Goal: Task Accomplishment & Management: Manage account settings

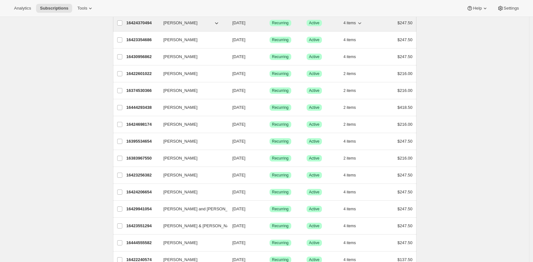
scroll to position [744, 0]
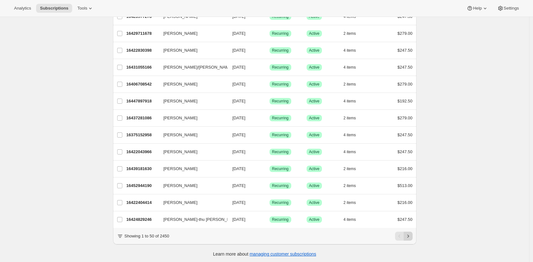
click at [409, 235] on icon "Next" at bounding box center [408, 236] width 6 height 6
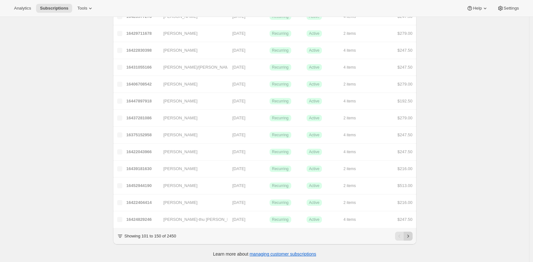
click at [409, 235] on icon "Next" at bounding box center [408, 236] width 6 height 6
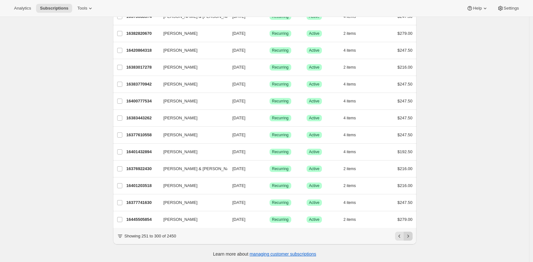
click at [409, 235] on icon "Next" at bounding box center [408, 236] width 6 height 6
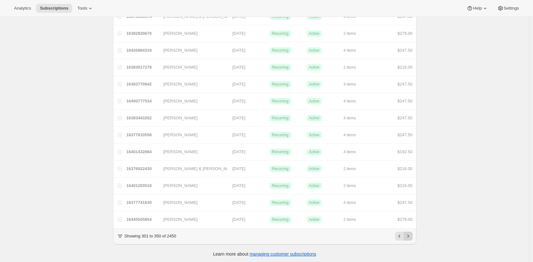
click at [409, 235] on icon "Next" at bounding box center [408, 236] width 6 height 6
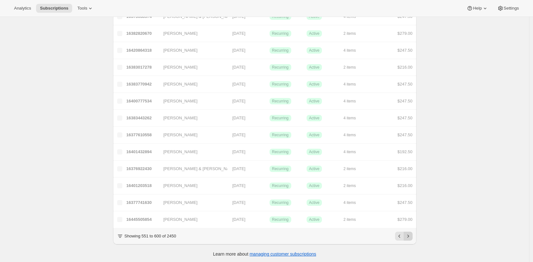
click at [409, 235] on icon "Next" at bounding box center [408, 236] width 6 height 6
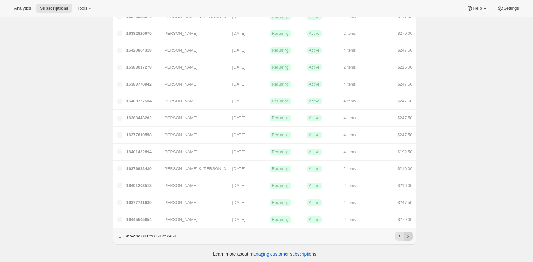
click at [409, 235] on icon "Next" at bounding box center [408, 236] width 6 height 6
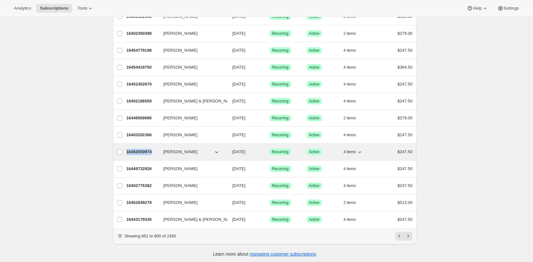
copy p "16452550974"
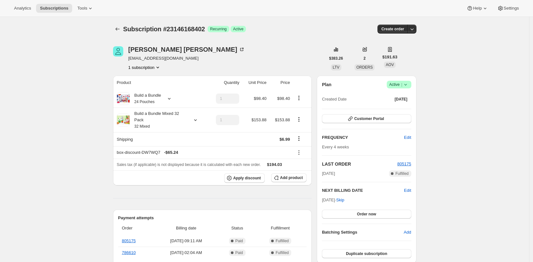
click at [146, 120] on div "Build a Bundle Mixed 32 Pack 32 Mixed" at bounding box center [159, 120] width 58 height 19
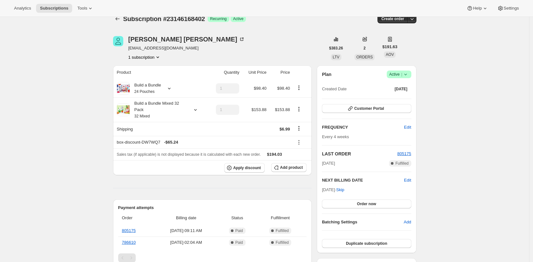
scroll to position [9, 0]
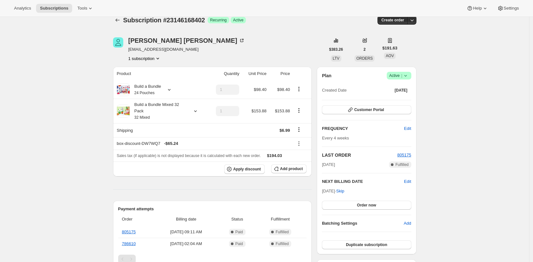
click at [155, 91] on small "24 Pouches" at bounding box center [144, 93] width 20 height 4
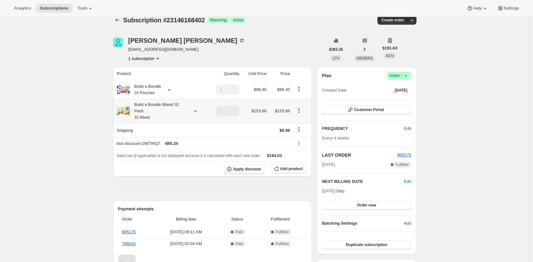
click at [141, 113] on div "Build a Bundle Mixed 32 Pack 32 Mixed" at bounding box center [159, 111] width 58 height 19
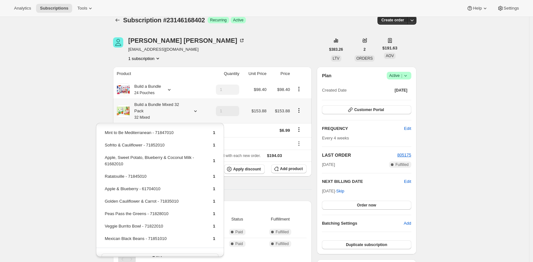
scroll to position [138, 0]
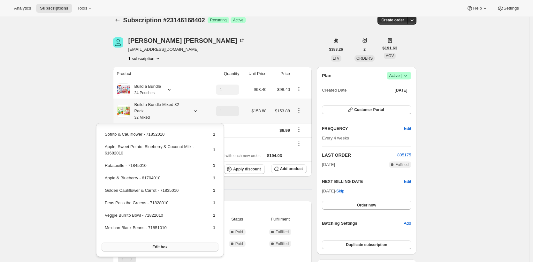
click at [139, 246] on button "Edit box" at bounding box center [160, 247] width 117 height 9
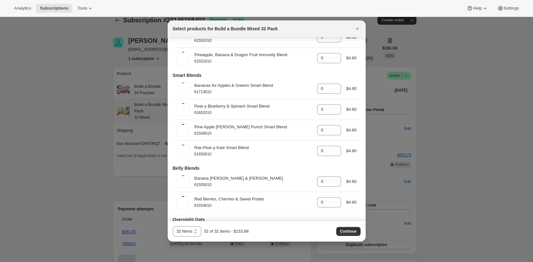
scroll to position [397, 0]
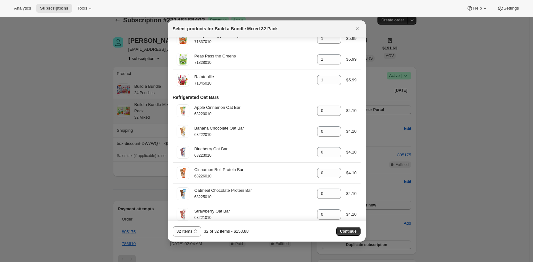
click at [100, 189] on div at bounding box center [266, 131] width 533 height 262
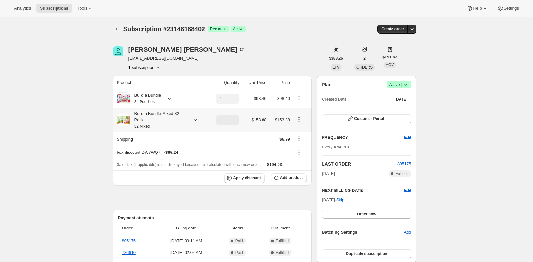
scroll to position [9, 0]
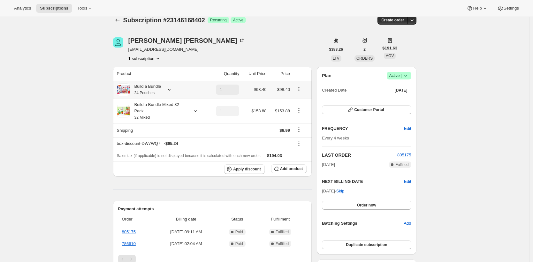
click at [146, 92] on small "24 Pouches" at bounding box center [144, 93] width 20 height 4
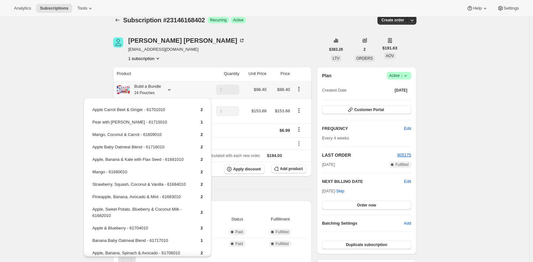
scroll to position [50, 0]
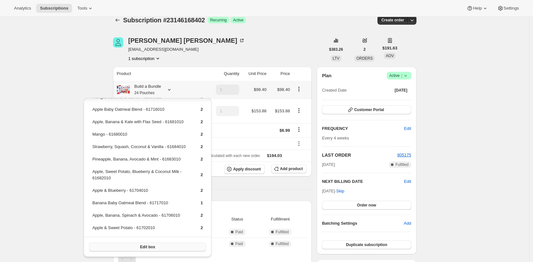
click at [146, 244] on button "Edit box" at bounding box center [147, 247] width 117 height 9
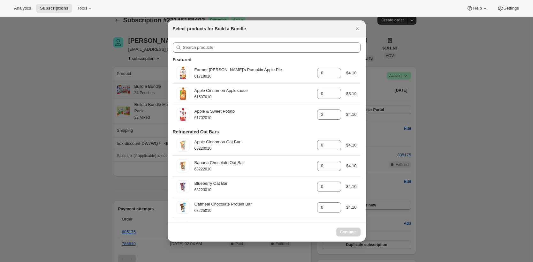
select select "gid://shopify/ProductVariant/42094505427026"
click at [357, 27] on icon "Close" at bounding box center [357, 29] width 6 height 6
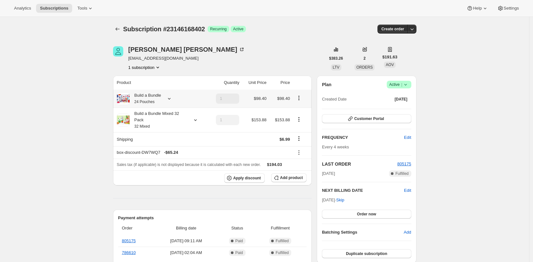
scroll to position [9, 0]
click at [149, 127] on small "32 Mixed" at bounding box center [142, 126] width 16 height 4
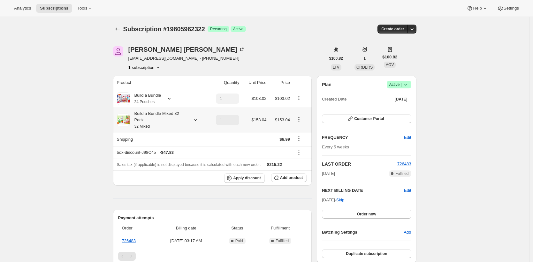
click at [139, 120] on div "Build a Bundle Mixed 32 Pack 32 Mixed" at bounding box center [159, 120] width 58 height 19
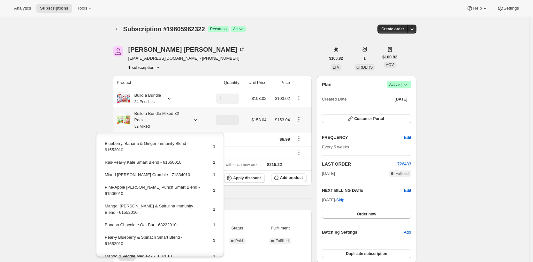
scroll to position [297, 0]
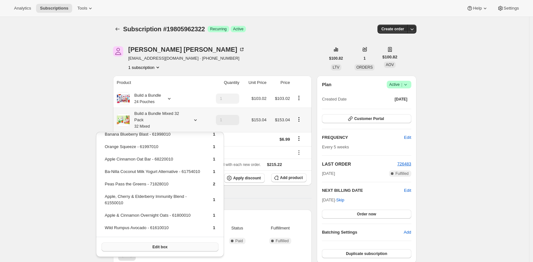
click at [148, 246] on button "Edit box" at bounding box center [160, 247] width 117 height 9
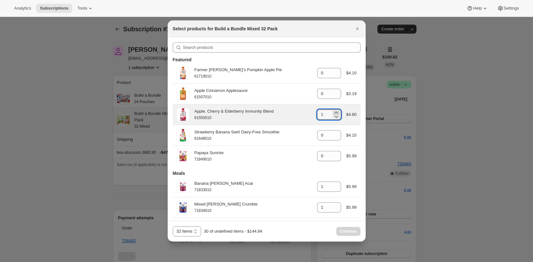
click at [334, 113] on icon ":r49:" at bounding box center [336, 113] width 6 height 6
type input "3"
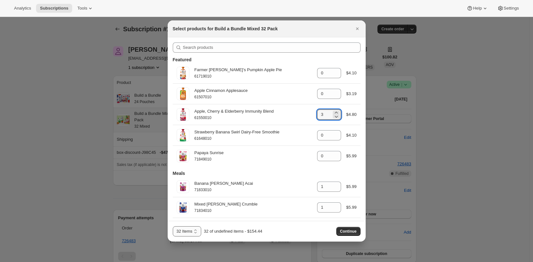
click at [195, 231] on select "32 Items 40 Items" at bounding box center [187, 231] width 29 height 10
click at [173, 226] on select "32 Items 40 Items" at bounding box center [187, 231] width 29 height 10
click at [192, 232] on select "32 Items 40 Items" at bounding box center [187, 231] width 29 height 10
select select "gid://shopify/ProductVariant/41182055432274"
click at [173, 226] on select "32 Items 40 Items" at bounding box center [187, 231] width 29 height 10
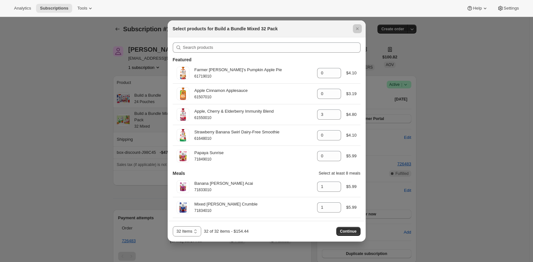
click at [110, 144] on div at bounding box center [266, 131] width 533 height 262
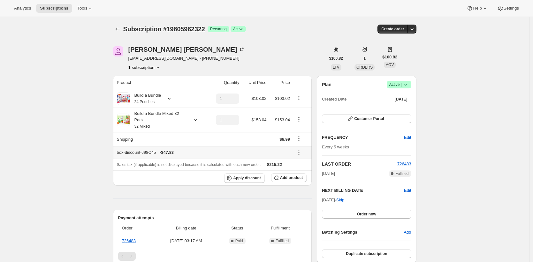
click at [309, 12] on div "Analytics Subscriptions Tools Help Settings" at bounding box center [266, 8] width 533 height 17
click at [52, 8] on span "Subscriptions" at bounding box center [54, 8] width 28 height 5
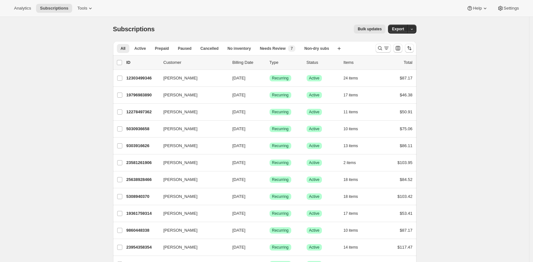
click at [193, 27] on div "Bulk updates" at bounding box center [273, 29] width 223 height 9
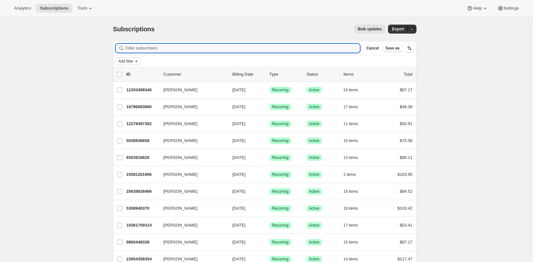
click at [134, 63] on span "Add filter" at bounding box center [126, 61] width 15 height 5
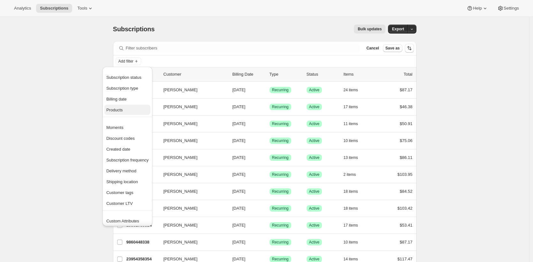
click at [132, 109] on span "Products" at bounding box center [127, 110] width 42 height 6
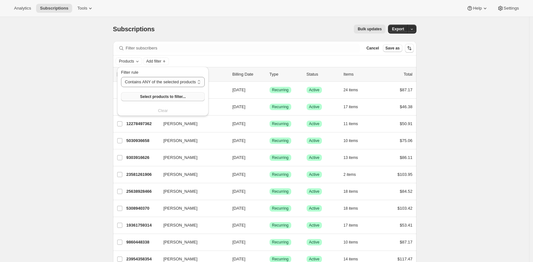
click at [157, 101] on button "Select products to filter..." at bounding box center [163, 96] width 84 height 9
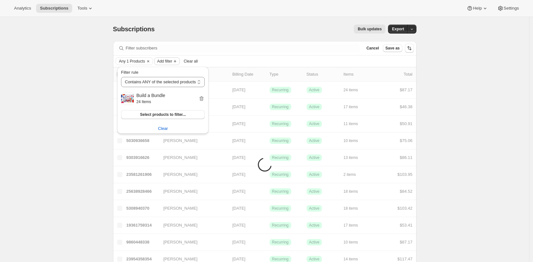
click at [172, 61] on span "Add filter" at bounding box center [164, 61] width 15 height 5
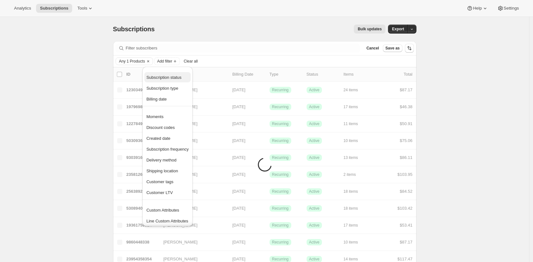
click at [176, 80] on span "Subscription status" at bounding box center [167, 77] width 42 height 6
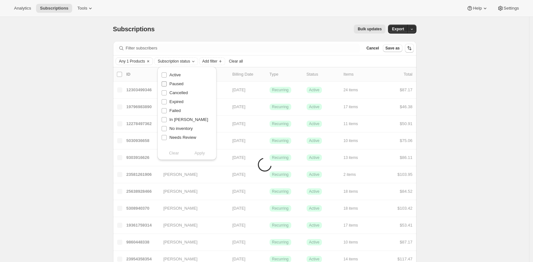
click at [175, 82] on span "Paused" at bounding box center [177, 83] width 14 height 5
click at [167, 82] on input "Paused" at bounding box center [164, 83] width 5 height 5
checkbox input "true"
click at [177, 92] on span "Cancelled" at bounding box center [179, 92] width 19 height 5
click at [167, 92] on input "Cancelled" at bounding box center [164, 92] width 5 height 5
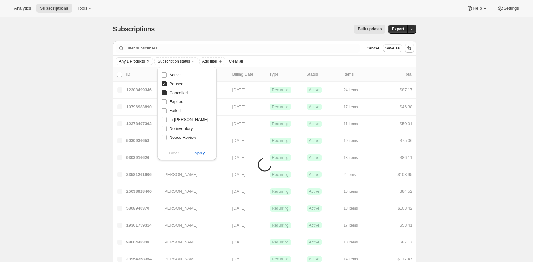
checkbox input "true"
click at [182, 102] on span "Expired" at bounding box center [177, 101] width 14 height 5
click at [167, 102] on input "Expired" at bounding box center [164, 101] width 5 height 5
checkbox input "true"
click at [177, 112] on span "Failed" at bounding box center [175, 110] width 11 height 5
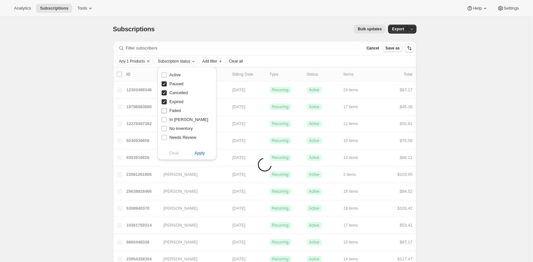
click at [167, 112] on input "Failed" at bounding box center [164, 110] width 5 height 5
checkbox input "true"
click at [200, 154] on span "Apply" at bounding box center [200, 153] width 11 height 6
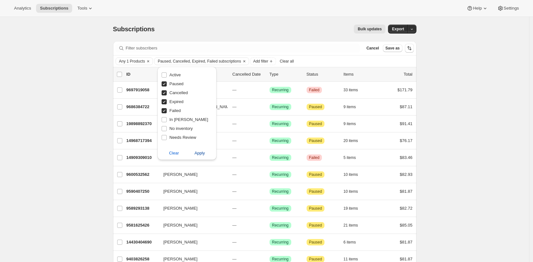
click at [203, 152] on span "Apply" at bounding box center [200, 153] width 11 height 6
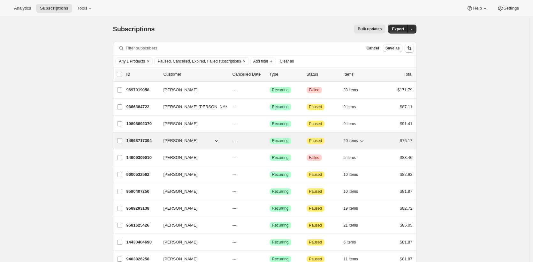
scroll to position [706, 0]
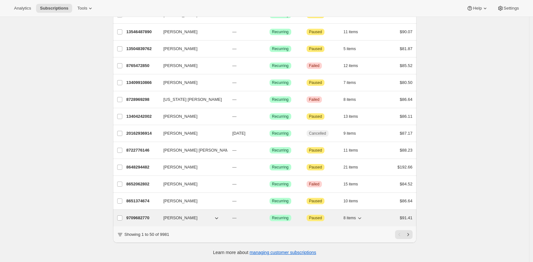
click at [136, 215] on p "9709682770" at bounding box center [143, 218] width 32 height 6
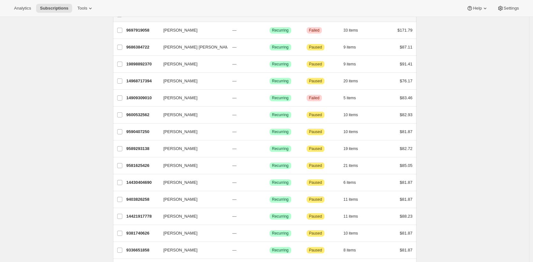
scroll to position [0, 0]
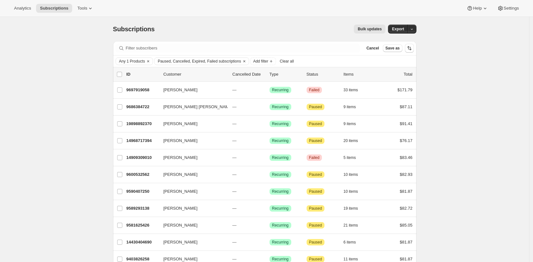
click at [209, 26] on div "Bulk updates" at bounding box center [273, 29] width 223 height 9
click at [395, 27] on span "Export" at bounding box center [398, 29] width 12 height 5
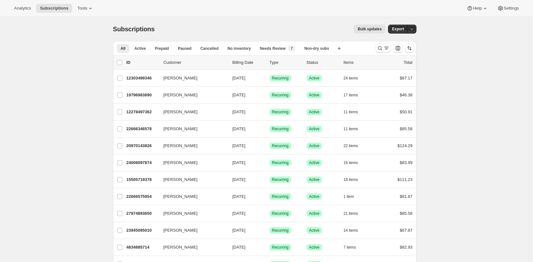
click at [247, 26] on div "Bulk updates" at bounding box center [273, 29] width 223 height 9
click at [141, 49] on span "Active" at bounding box center [140, 48] width 12 height 5
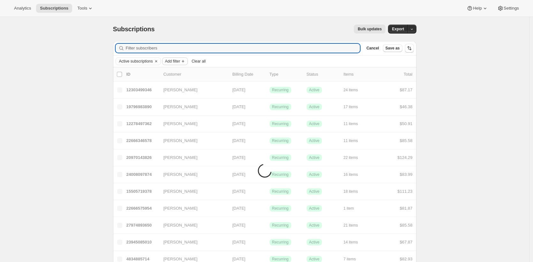
click at [179, 61] on span "Add filter" at bounding box center [172, 61] width 15 height 5
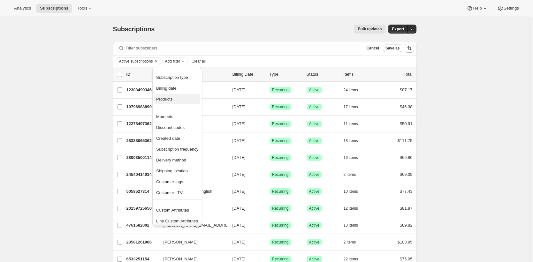
click at [185, 97] on span "Products" at bounding box center [177, 99] width 42 height 6
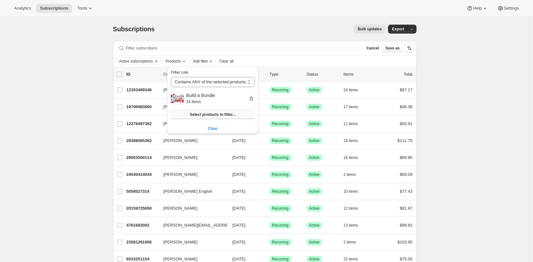
click at [209, 114] on span "Select products to filter..." at bounding box center [213, 114] width 46 height 5
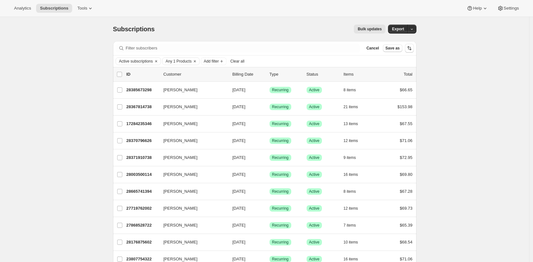
click at [259, 36] on div "Subscriptions. This page is ready Subscriptions Bulk updates More actions Bulk …" at bounding box center [264, 29] width 303 height 24
click at [174, 59] on span "Add filter" at bounding box center [172, 61] width 15 height 5
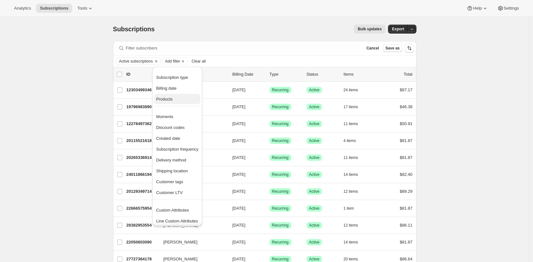
click at [177, 95] on button "Products" at bounding box center [177, 99] width 46 height 10
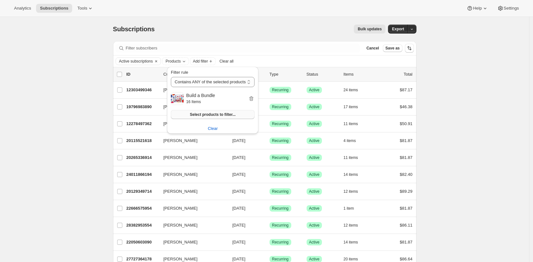
click at [195, 114] on span "Select products to filter..." at bounding box center [213, 114] width 46 height 5
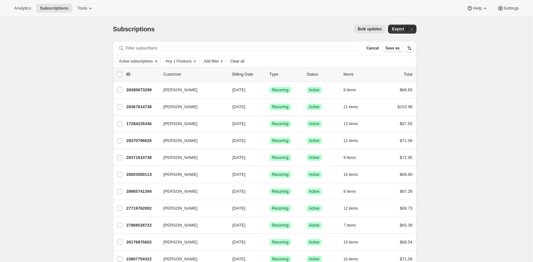
click at [159, 62] on icon "Clear" at bounding box center [156, 61] width 5 height 5
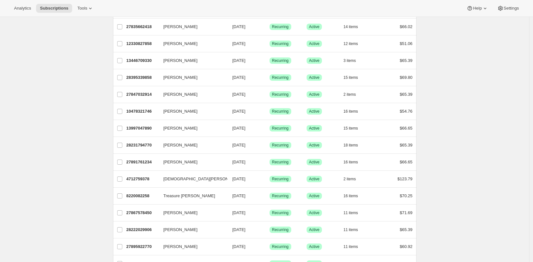
scroll to position [706, 0]
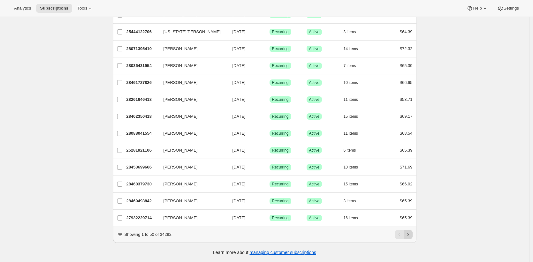
click at [409, 234] on icon "Next" at bounding box center [408, 235] width 6 height 6
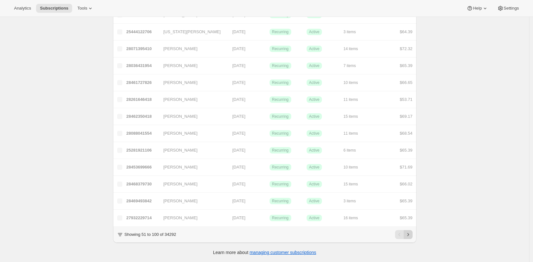
click at [409, 234] on icon "Next" at bounding box center [408, 235] width 6 height 6
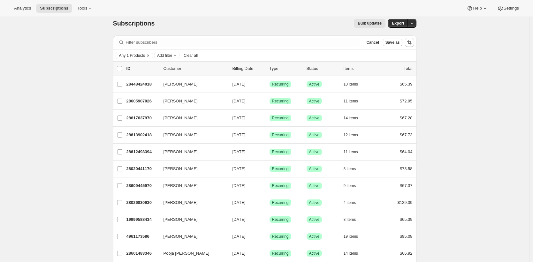
scroll to position [0, 0]
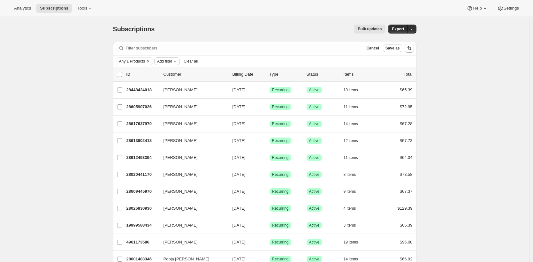
click at [177, 63] on icon "Add filter" at bounding box center [175, 61] width 5 height 5
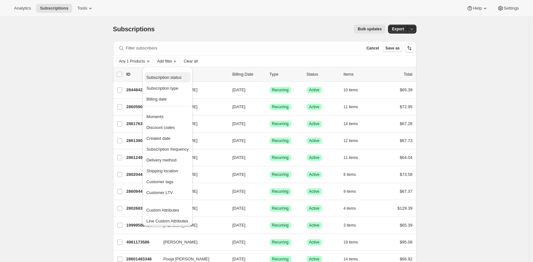
click at [170, 78] on span "Subscription status" at bounding box center [163, 77] width 35 height 5
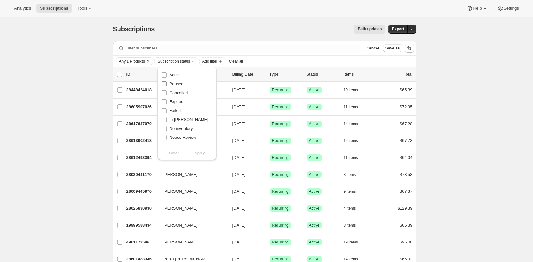
click at [170, 85] on span "Paused" at bounding box center [177, 83] width 14 height 5
click at [167, 85] on input "Paused" at bounding box center [164, 83] width 5 height 5
checkbox input "true"
click at [175, 96] on span "Cancelled" at bounding box center [179, 93] width 19 height 6
click at [167, 96] on input "Cancelled" at bounding box center [164, 92] width 5 height 5
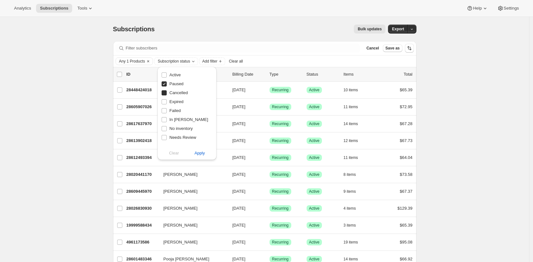
checkbox input "true"
click at [178, 104] on span "Expired" at bounding box center [177, 101] width 14 height 5
click at [167, 104] on input "Expired" at bounding box center [164, 101] width 5 height 5
checkbox input "true"
click at [178, 111] on span "Failed" at bounding box center [175, 110] width 11 height 5
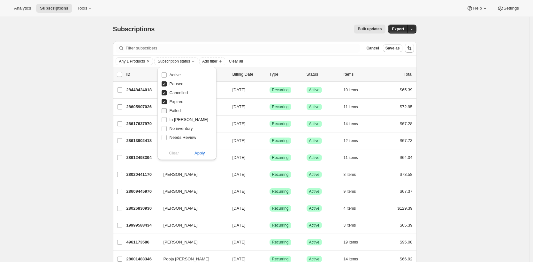
click at [167, 111] on input "Failed" at bounding box center [164, 110] width 5 height 5
checkbox input "true"
click at [192, 153] on button "Apply" at bounding box center [200, 153] width 34 height 10
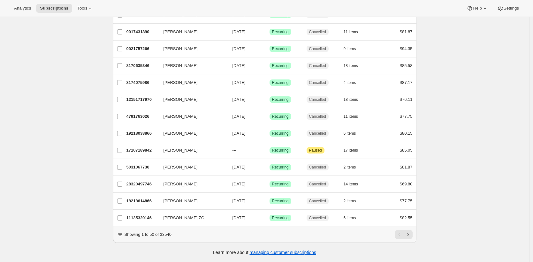
scroll to position [706, 0]
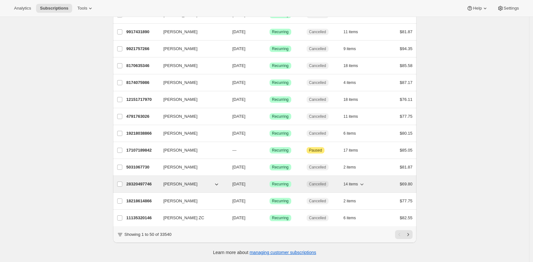
click at [143, 181] on p "28320497746" at bounding box center [143, 184] width 32 height 6
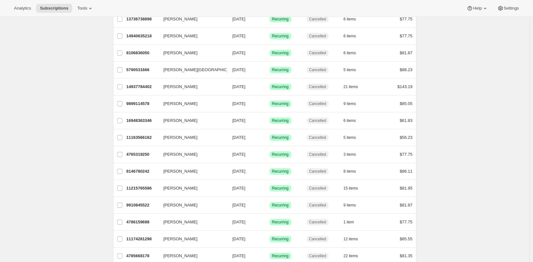
scroll to position [694, 0]
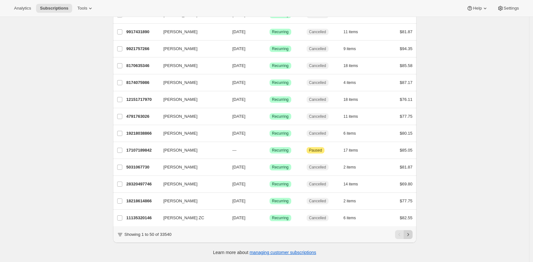
click at [411, 235] on icon "Next" at bounding box center [408, 235] width 6 height 6
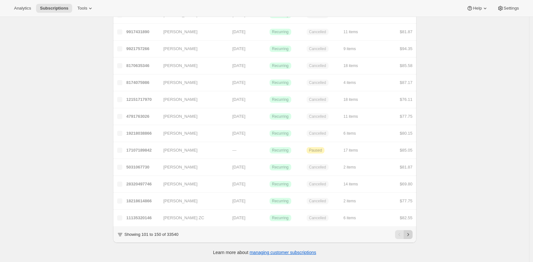
click at [411, 235] on icon "Next" at bounding box center [408, 235] width 6 height 6
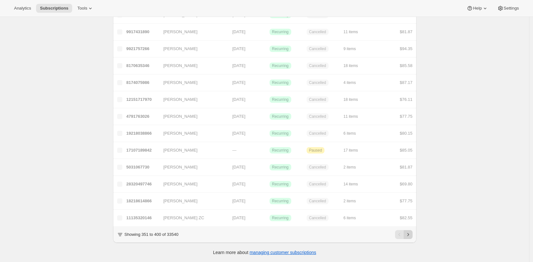
click at [411, 235] on icon "Next" at bounding box center [408, 235] width 6 height 6
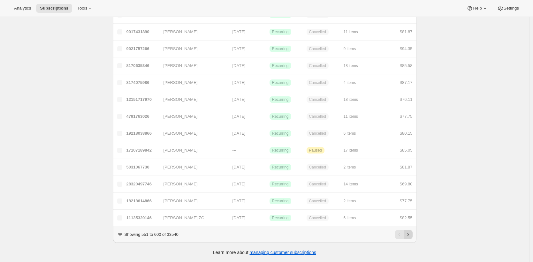
click at [411, 235] on icon "Next" at bounding box center [408, 235] width 6 height 6
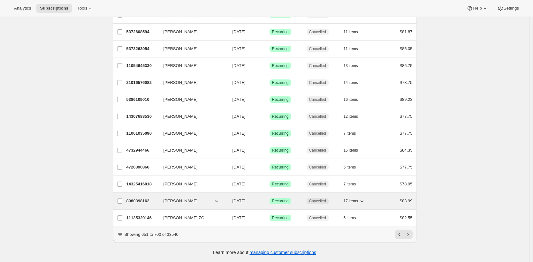
click at [142, 198] on p "8980398162" at bounding box center [143, 201] width 32 height 6
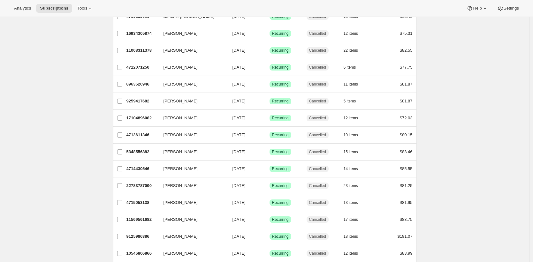
scroll to position [0, 0]
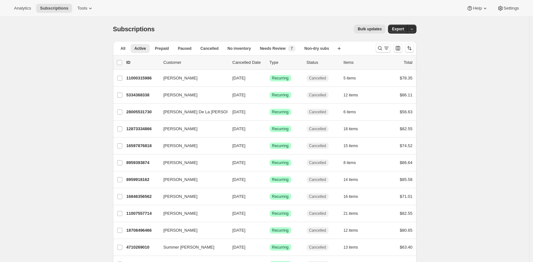
click at [183, 31] on div "Bulk updates" at bounding box center [273, 29] width 223 height 9
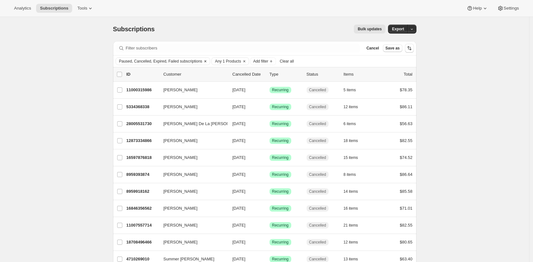
click at [191, 61] on span "Paused, Cancelled, Expired, Failed subscriptions" at bounding box center [160, 61] width 83 height 5
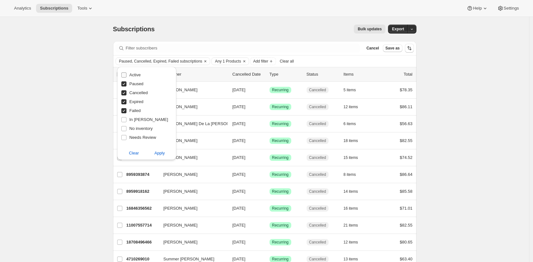
click at [134, 77] on span "Active" at bounding box center [134, 75] width 11 height 5
click at [127, 77] on input "Active" at bounding box center [123, 75] width 5 height 5
checkbox input "true"
click at [135, 84] on span "Paused" at bounding box center [136, 83] width 14 height 5
click at [127, 84] on input "Paused" at bounding box center [123, 83] width 5 height 5
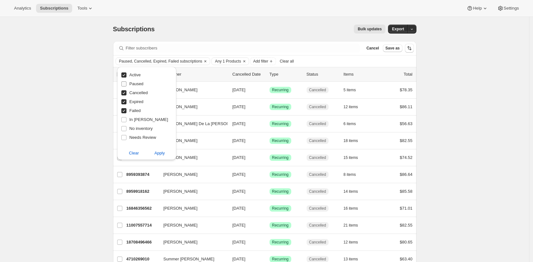
checkbox input "false"
click at [138, 92] on span "Cancelled" at bounding box center [138, 92] width 19 height 5
click at [127, 92] on input "Cancelled" at bounding box center [123, 92] width 5 height 5
checkbox input "false"
click at [138, 102] on span "Expired" at bounding box center [136, 101] width 14 height 5
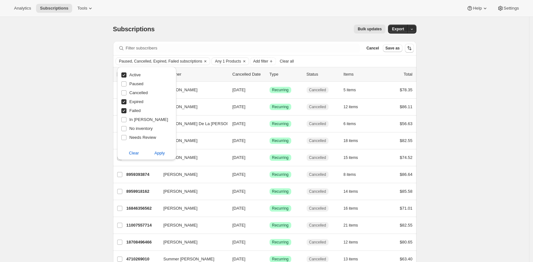
click at [127, 102] on input "Expired" at bounding box center [123, 101] width 5 height 5
checkbox input "false"
click at [137, 111] on span "Failed" at bounding box center [134, 110] width 11 height 5
click at [127, 111] on input "Failed" at bounding box center [123, 110] width 5 height 5
checkbox input "false"
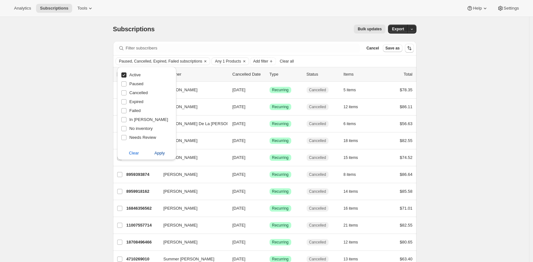
click at [156, 155] on span "Apply" at bounding box center [159, 153] width 11 height 6
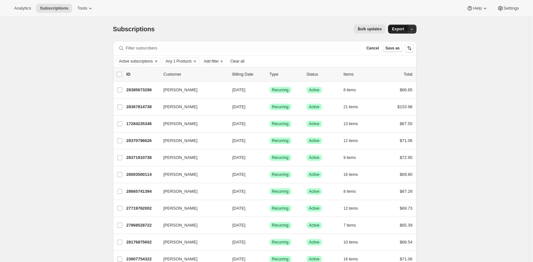
click at [399, 33] on button "Export" at bounding box center [398, 29] width 20 height 9
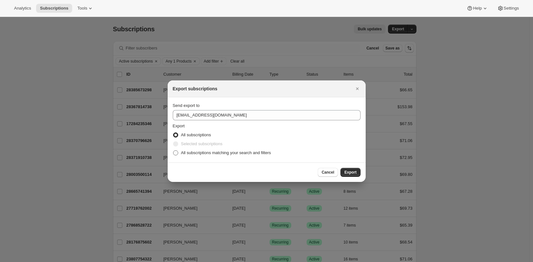
click at [248, 152] on span "All subscriptions matching your search and filters" at bounding box center [226, 152] width 90 height 5
click at [173, 151] on input "All subscriptions matching your search and filters" at bounding box center [173, 150] width 0 height 0
radio input "true"
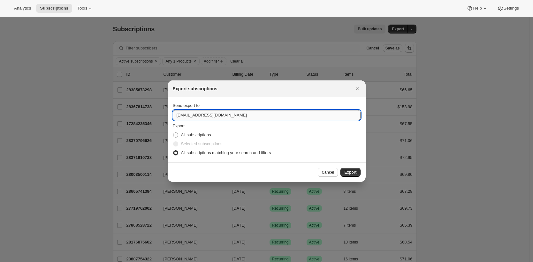
click at [252, 116] on input "care@uponafarm.com" at bounding box center [267, 115] width 188 height 10
type input "brian@awtomic.com"
click at [347, 173] on span "Export" at bounding box center [350, 172] width 12 height 5
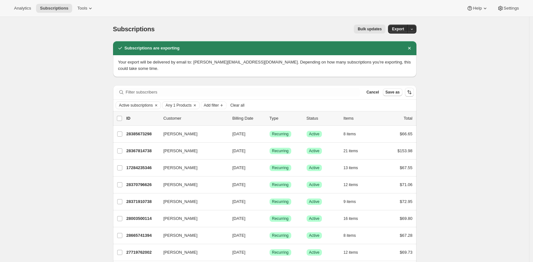
click at [298, 33] on div "Bulk updates" at bounding box center [273, 29] width 223 height 9
click at [185, 103] on span "Any 1 Products" at bounding box center [179, 105] width 26 height 5
click at [201, 134] on span "Select products to filter..." at bounding box center [213, 134] width 46 height 5
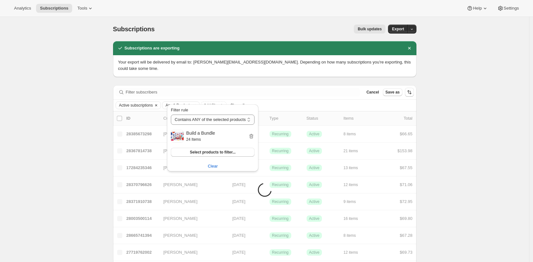
click at [149, 103] on span "Active subscriptions" at bounding box center [136, 105] width 34 height 5
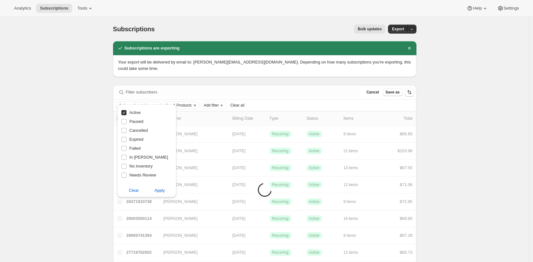
click at [136, 114] on span "Active" at bounding box center [134, 112] width 11 height 5
click at [127, 114] on input "Active" at bounding box center [123, 112] width 5 height 5
checkbox input "false"
click at [135, 120] on span "Paused" at bounding box center [136, 121] width 14 height 5
click at [127, 120] on input "Paused" at bounding box center [123, 121] width 5 height 5
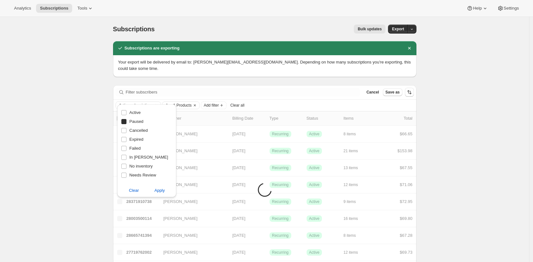
checkbox input "true"
click at [140, 130] on span "Cancelled" at bounding box center [138, 130] width 19 height 5
click at [127, 130] on input "Cancelled" at bounding box center [123, 130] width 5 height 5
checkbox input "true"
click at [140, 139] on span "Expired" at bounding box center [136, 139] width 14 height 5
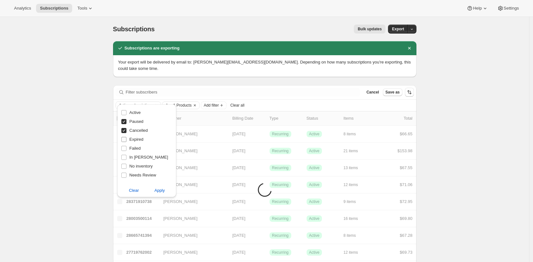
click at [127, 139] on input "Expired" at bounding box center [123, 139] width 5 height 5
checkbox input "true"
click at [137, 148] on span "Failed" at bounding box center [134, 148] width 11 height 5
click at [127, 148] on input "Failed" at bounding box center [123, 148] width 5 height 5
checkbox input "true"
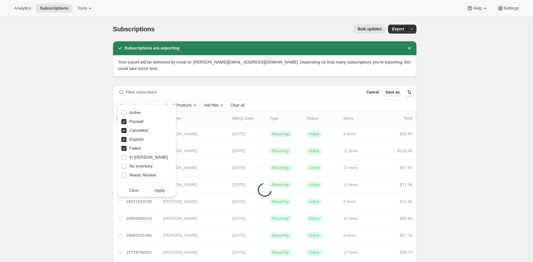
click at [168, 193] on button "Apply" at bounding box center [160, 191] width 34 height 10
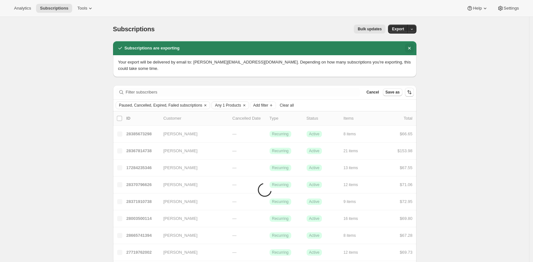
click at [410, 47] on icon "Dismiss notification" at bounding box center [409, 48] width 3 height 3
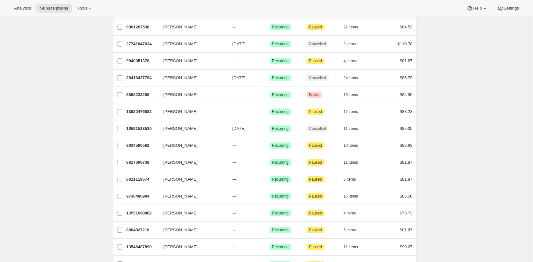
scroll to position [706, 0]
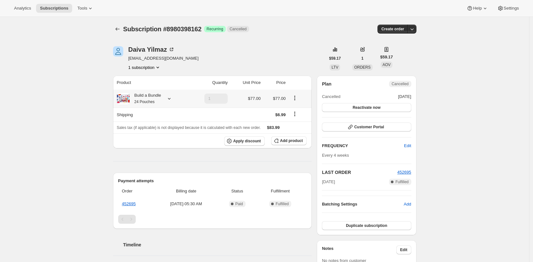
click at [153, 97] on div "Build a Bundle 24 Pouches" at bounding box center [146, 98] width 32 height 13
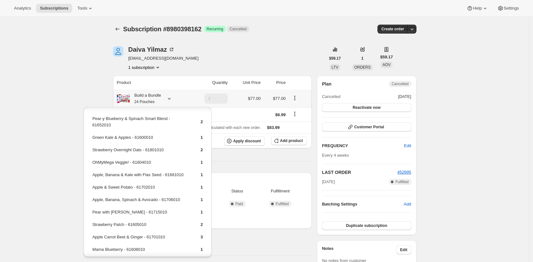
scroll to position [109, 0]
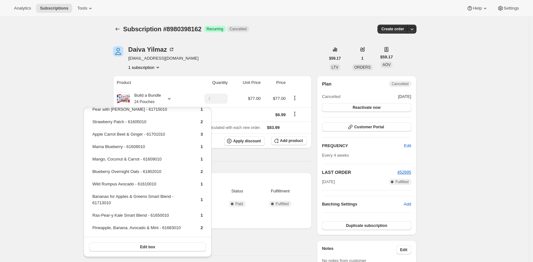
click at [198, 29] on span "Subscription #8980398162" at bounding box center [162, 29] width 78 height 7
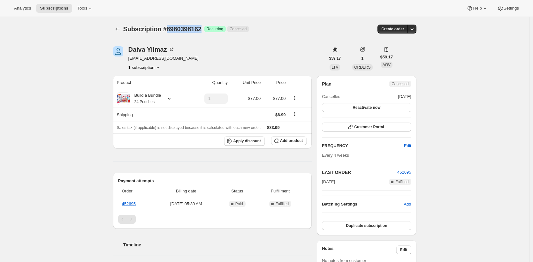
copy span "8980398162"
click at [285, 55] on div "Daiva Yilmaz taiganx@yahoo.com 1 subscription" at bounding box center [219, 58] width 212 height 24
click at [315, 32] on div "Subscription #8980398162 Success Recurring Cancelled Create order" at bounding box center [264, 29] width 303 height 9
click at [315, 33] on div "Subscription #8980398162 Success Recurring Cancelled Create order" at bounding box center [264, 29] width 303 height 9
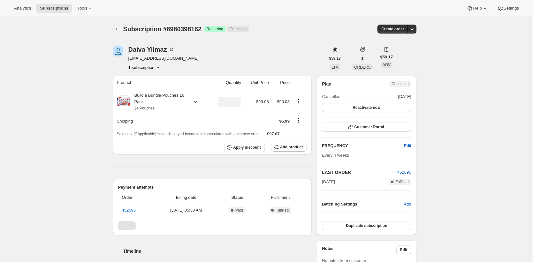
click at [69, 77] on div "Subscription #8980398162. This page is ready Subscription #8980398162 Success R…" at bounding box center [264, 242] width 529 height 450
click at [182, 103] on div "Build a Bundle Pouches 16 Pack 24 Pouches" at bounding box center [159, 101] width 58 height 19
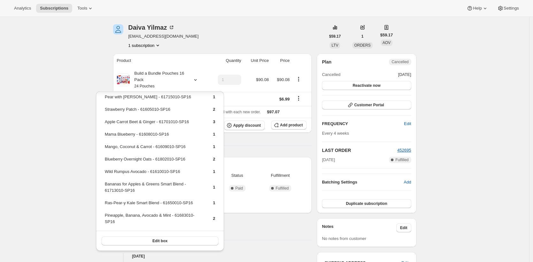
scroll to position [52, 0]
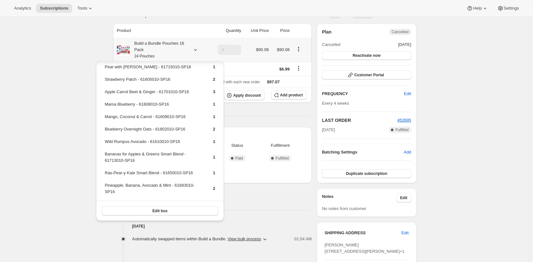
click at [125, 212] on button "Edit box" at bounding box center [160, 211] width 117 height 9
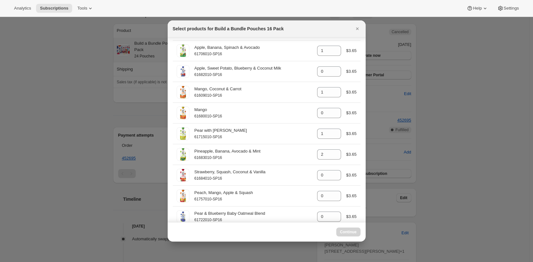
scroll to position [0, 0]
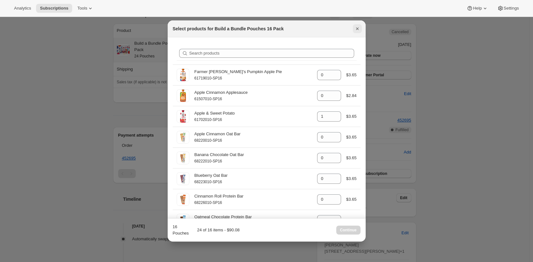
click at [357, 29] on icon "Close" at bounding box center [357, 29] width 6 height 6
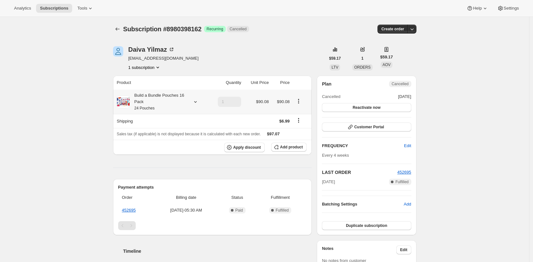
scroll to position [52, 0]
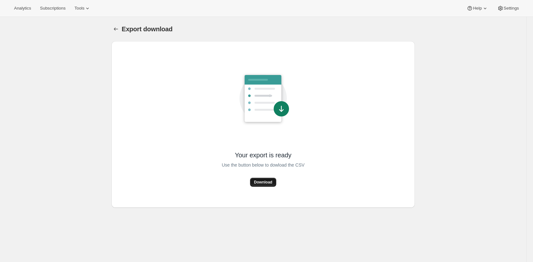
click at [269, 179] on button "Download" at bounding box center [263, 182] width 26 height 9
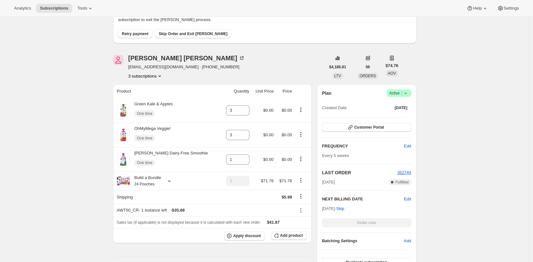
scroll to position [51, 0]
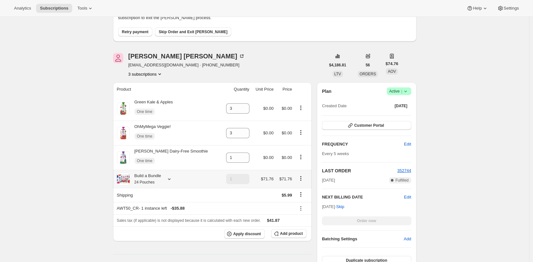
click at [148, 179] on div "Build a Bundle 24 Pouches" at bounding box center [146, 179] width 32 height 13
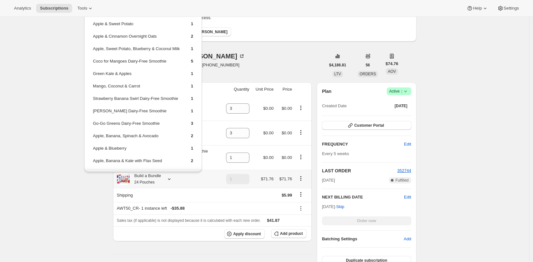
scroll to position [31, 0]
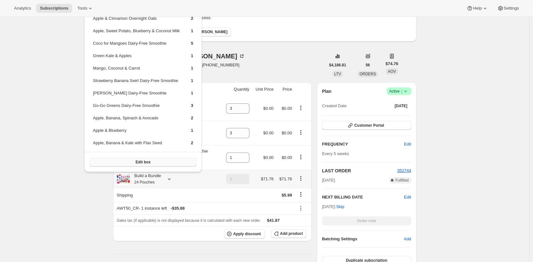
click at [150, 160] on span "Edit box" at bounding box center [142, 162] width 15 height 5
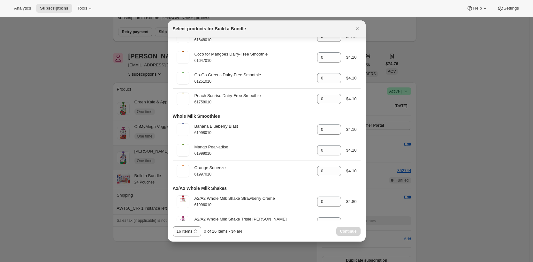
scroll to position [1125, 0]
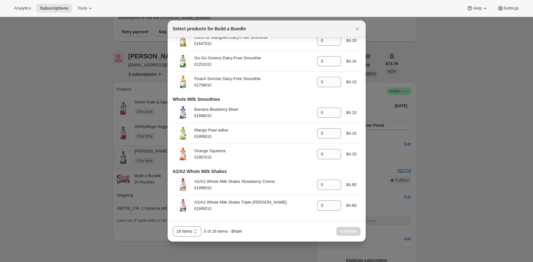
click at [141, 188] on div at bounding box center [266, 131] width 533 height 262
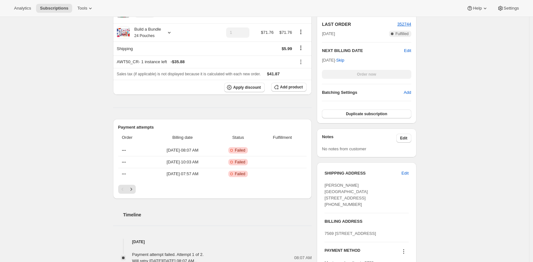
scroll to position [189, 0]
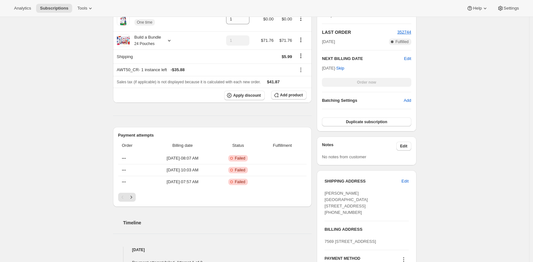
click at [86, 150] on div "Subscription #4734124114. This page is ready Subscription #4734124114 Success R…" at bounding box center [264, 182] width 529 height 711
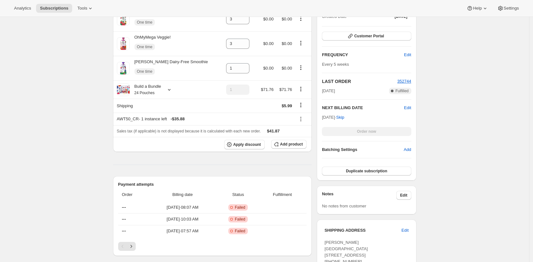
scroll to position [140, 0]
click at [49, 110] on div "Subscription #4734124114. This page is ready Subscription #4734124114 Success R…" at bounding box center [264, 232] width 529 height 711
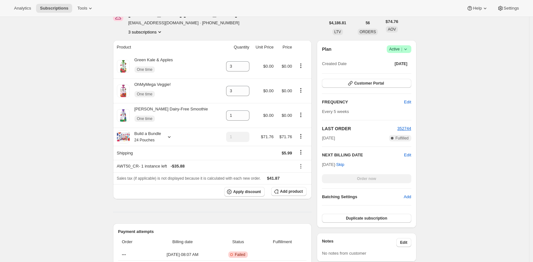
scroll to position [88, 0]
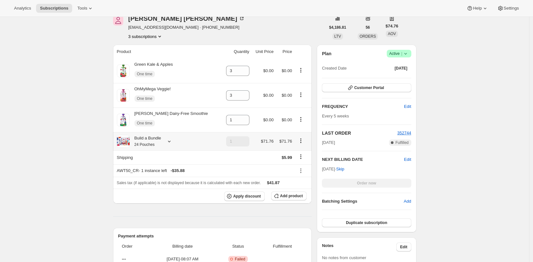
click at [144, 146] on small "24 Pouches" at bounding box center [144, 144] width 20 height 4
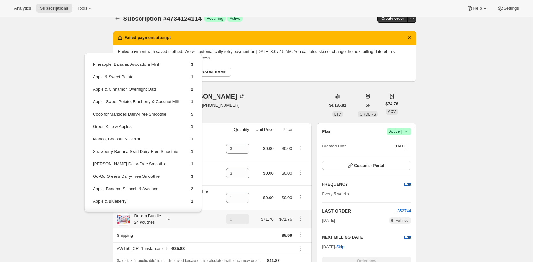
scroll to position [0, 0]
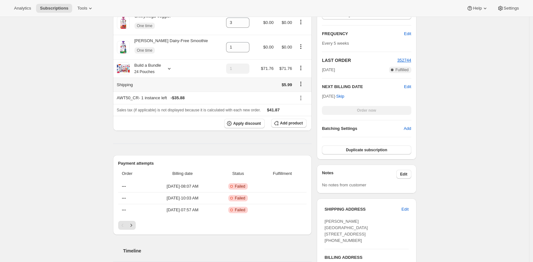
scroll to position [184, 0]
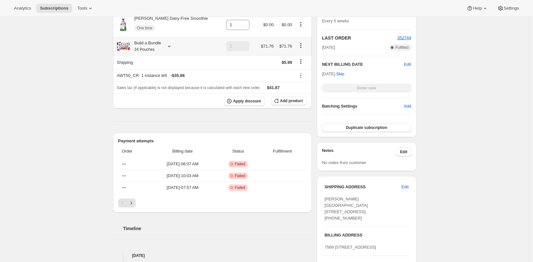
click at [145, 48] on small "24 Pouches" at bounding box center [144, 49] width 20 height 4
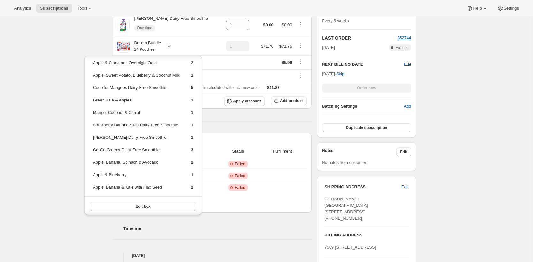
scroll to position [31, 0]
click at [150, 207] on span "Edit box" at bounding box center [142, 205] width 15 height 5
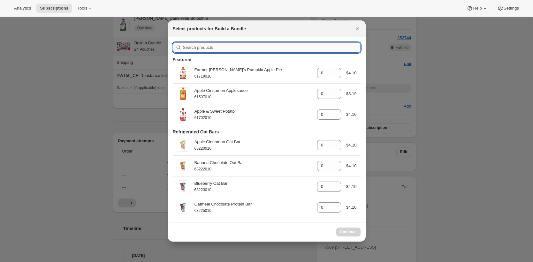
click at [217, 45] on input ":r6o:" at bounding box center [272, 47] width 178 height 10
paste input "Pineapple, Banana, Avocado & Mint"
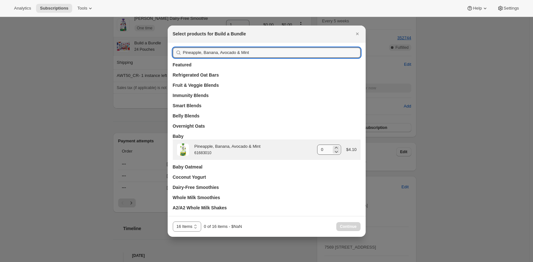
type input "Pineapple, Banana, Avocado & Mint"
click at [330, 148] on input "0" at bounding box center [324, 150] width 14 height 10
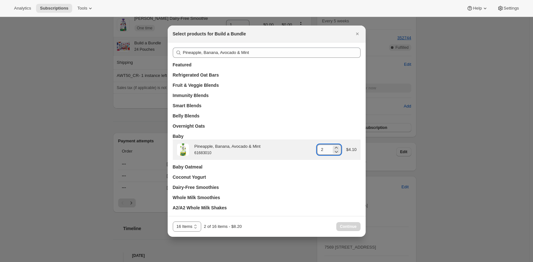
type input "3"
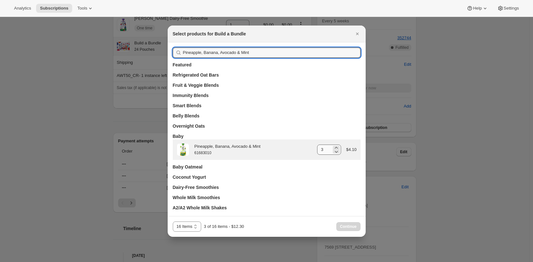
type input "a"
type input "0"
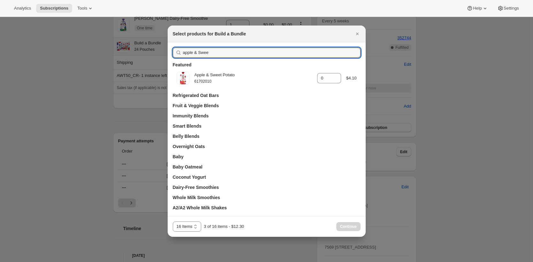
type input "apple & Swee"
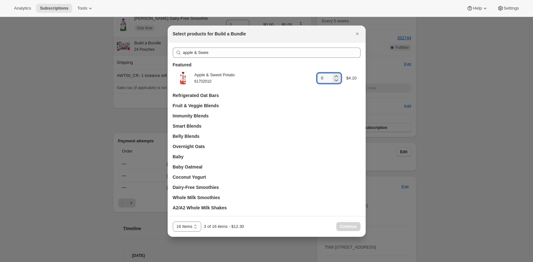
type input "1"
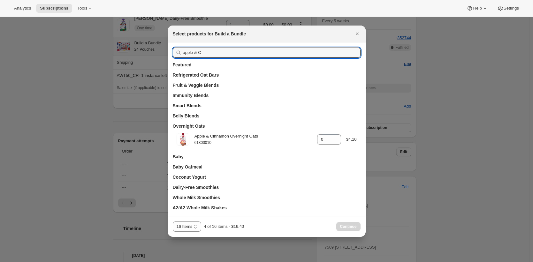
type input "apple & C"
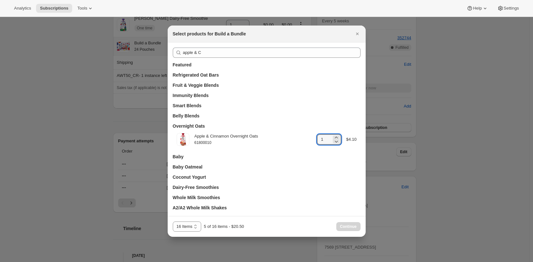
type input "2"
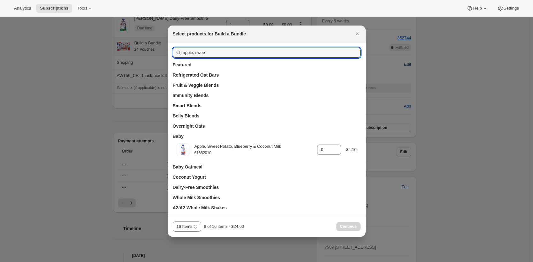
type input "apple, swee"
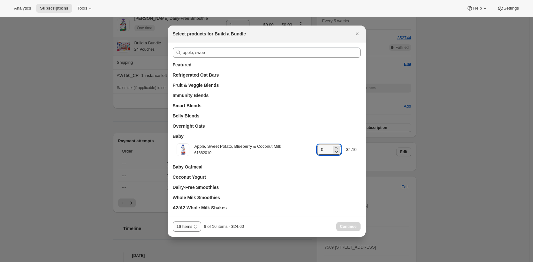
type input "1"
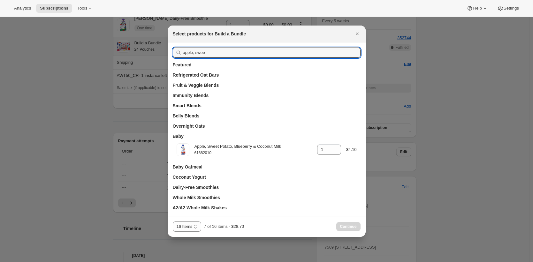
type input "c"
type input "0"
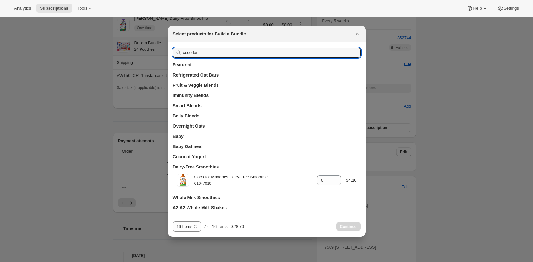
type input "coco for"
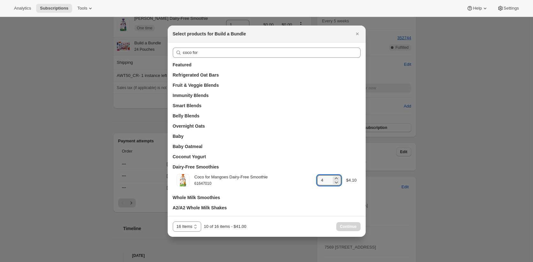
type input "5"
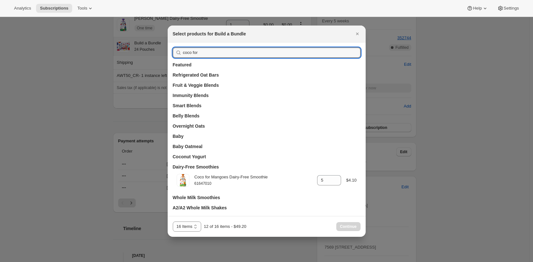
type input "f"
type input "g"
type input "5"
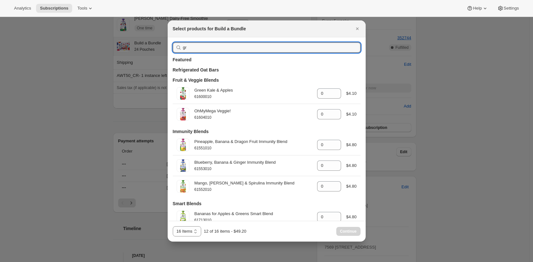
type input "gre"
type input "0"
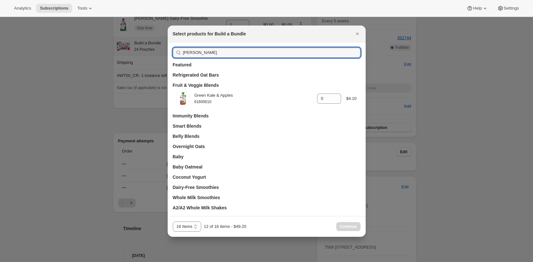
type input "green ka"
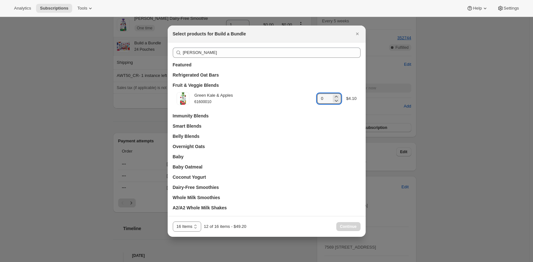
type input "1"
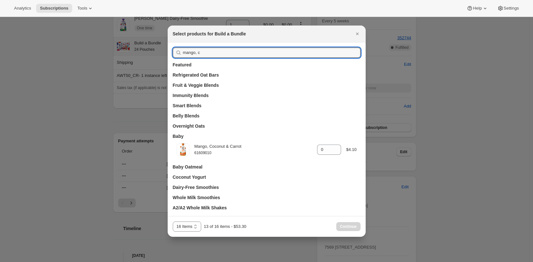
type input "mango, c"
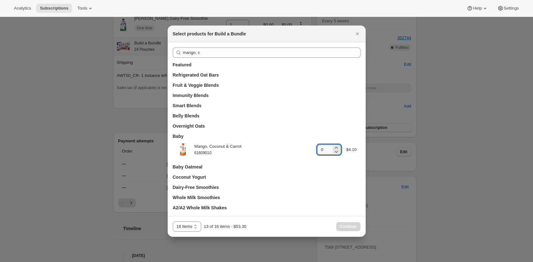
type input "1"
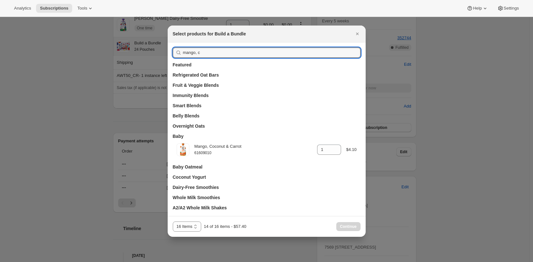
type input "S"
type input "0"
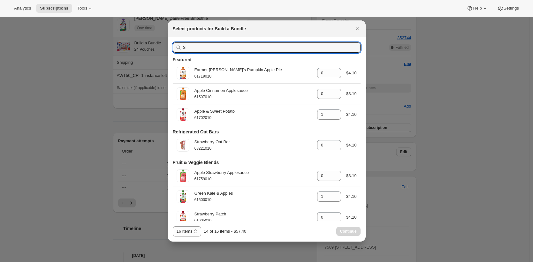
type input "St"
type input "0"
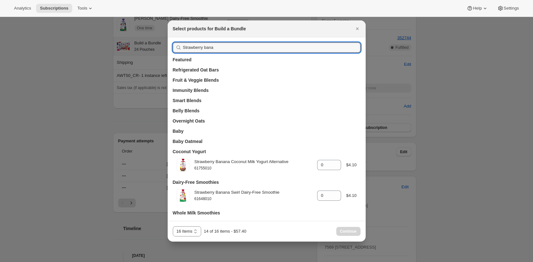
type input "Strawberry bana"
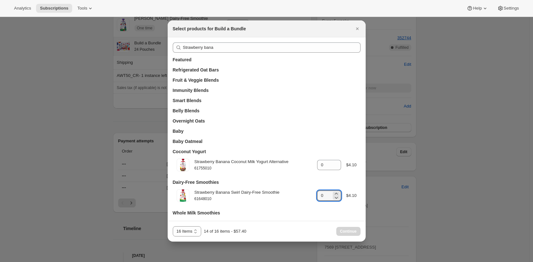
type input "1"
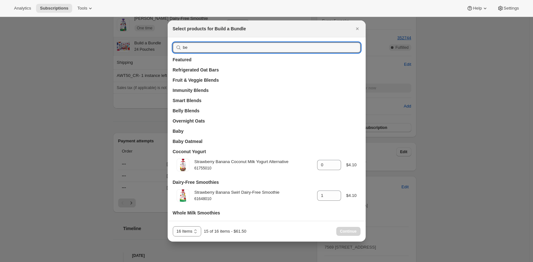
type input "ber"
type input "0"
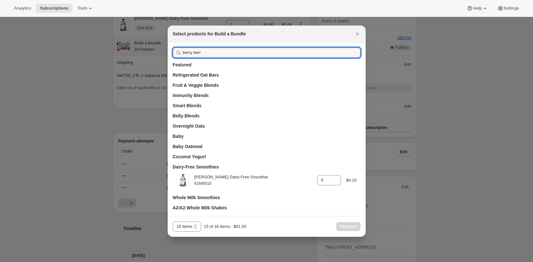
type input "berry berr"
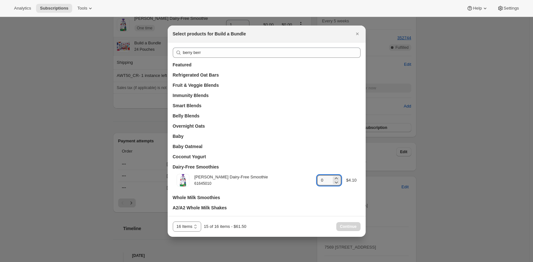
type input "1"
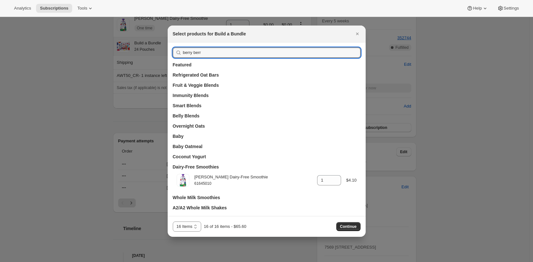
type input "G"
type input "5"
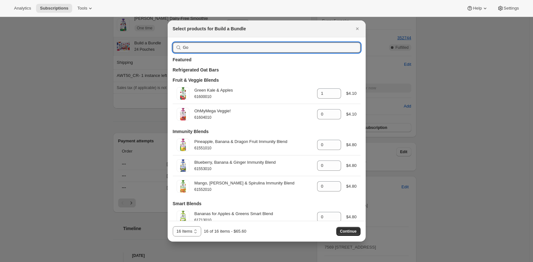
type input "Go-"
type input "0"
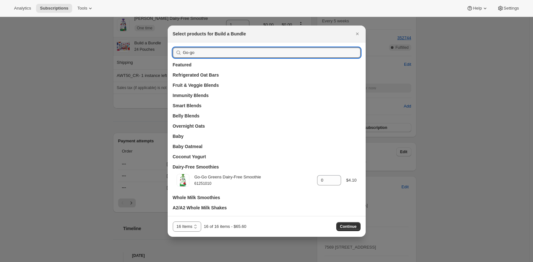
type input "Go-go"
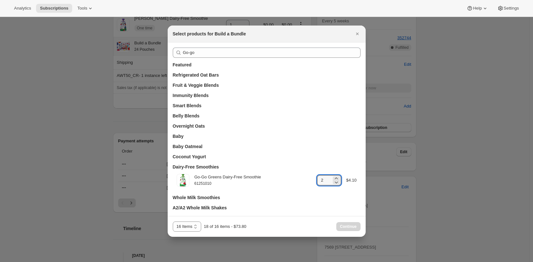
type input "3"
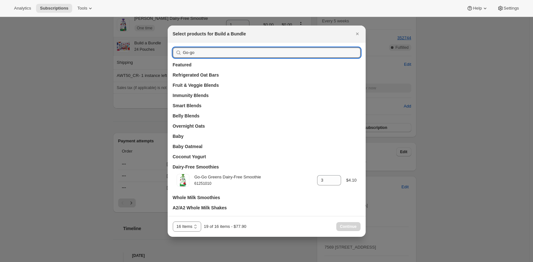
type input "A"
type input "1"
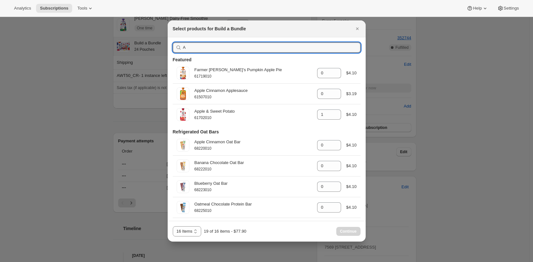
type input "Ap"
type input "3"
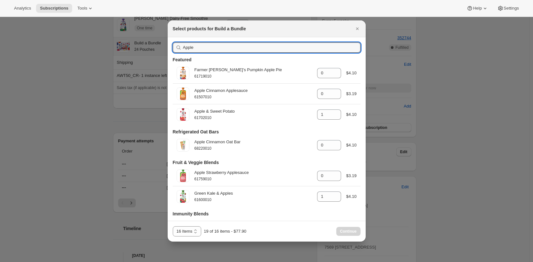
type input "Apple,"
type input "1"
type input "3"
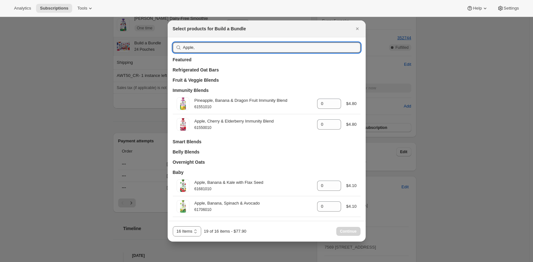
type input "Apple,"
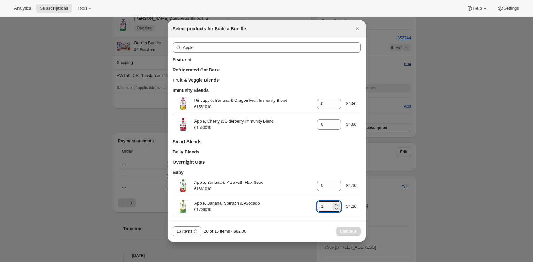
type input "2"
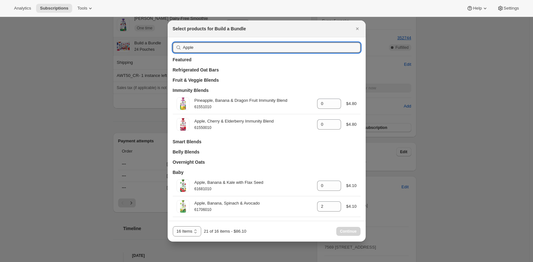
type input "Apple"
type input "0"
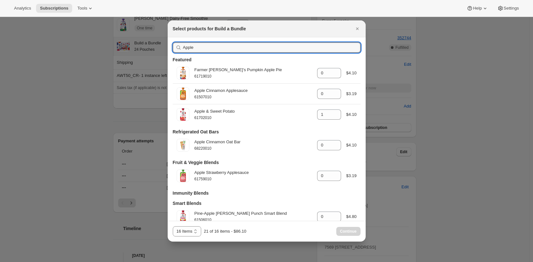
type input "Apple &"
type input "1"
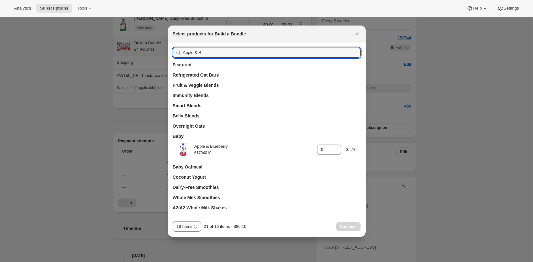
type input "Apple & B"
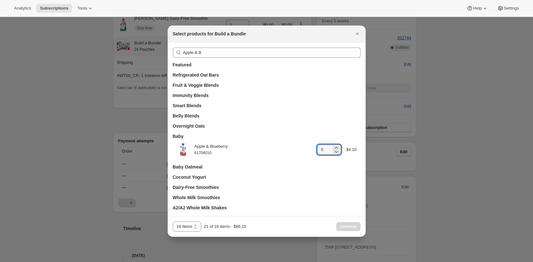
type input "1"
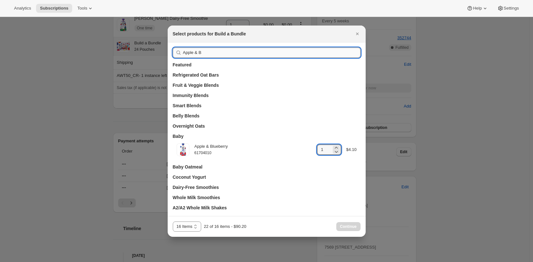
click at [271, 52] on input "Apple & B" at bounding box center [272, 53] width 178 height 10
paste input ", Banana & Kale with Flax Seed"
type input "Apple, Banana & Kale with Flax Seed"
type input "0"
type input "Apple, Banana & Kale with Flax Seed"
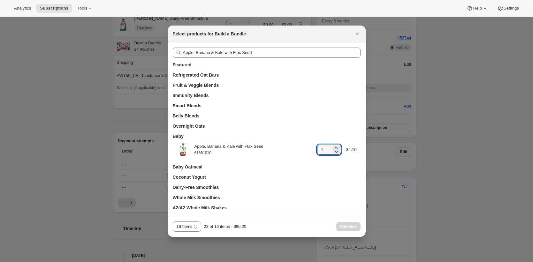
type input "2"
select select "gid://shopify/ProductVariant/42094505427026"
click at [173, 222] on select "16 Items 24 Items 32 Items 40 Items" at bounding box center [187, 227] width 29 height 10
click at [349, 227] on span "Continue" at bounding box center [348, 226] width 17 height 5
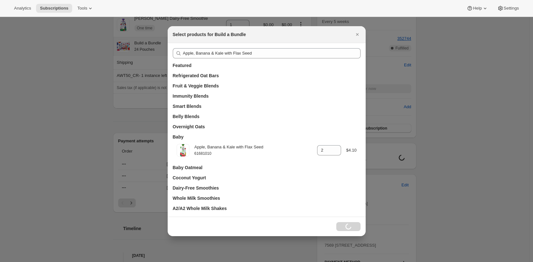
scroll to position [27, 0]
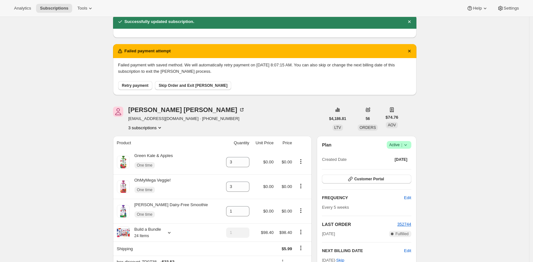
click at [319, 114] on div "Jill Barto jillian_a_2006@yahoo.com · +13092380917 3 subscriptions" at bounding box center [219, 119] width 212 height 24
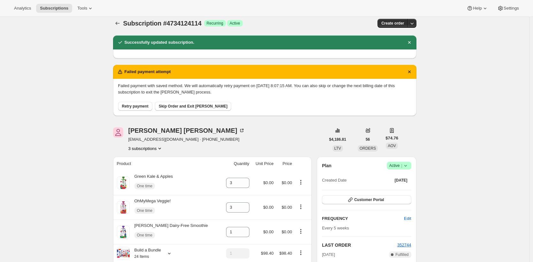
scroll to position [0, 0]
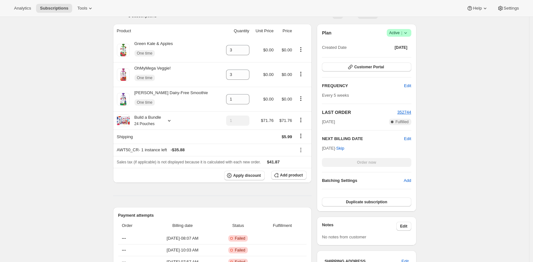
scroll to position [103, 0]
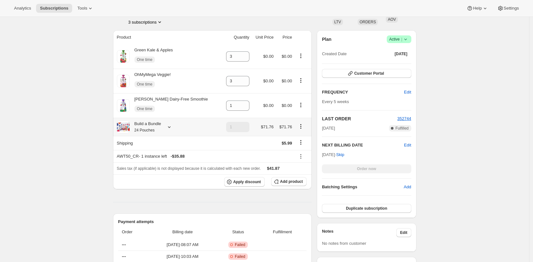
click at [144, 127] on div "Build a Bundle 24 Pouches" at bounding box center [146, 127] width 32 height 13
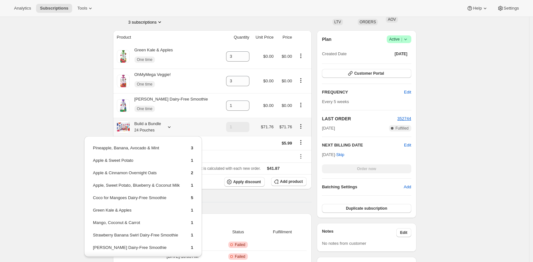
click at [105, 148] on td "Pineapple, Banana, Avocado & Mint" at bounding box center [137, 151] width 88 height 12
drag, startPoint x: 105, startPoint y: 148, endPoint x: 157, endPoint y: 148, distance: 51.4
click at [157, 148] on td "Pineapple, Banana, Avocado & Mint" at bounding box center [137, 151] width 88 height 12
copy td "Pineapple, Banana, Avocado & Mint"
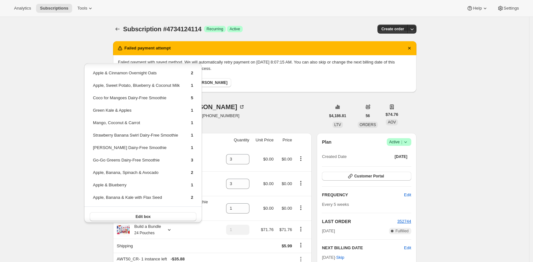
scroll to position [31, 0]
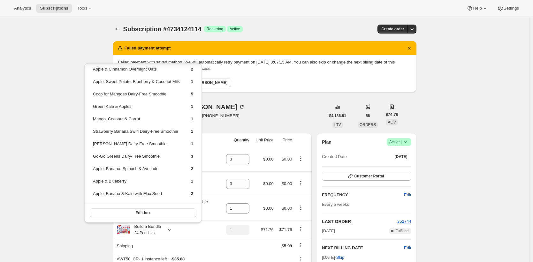
click at [95, 193] on td "Apple, Banana & Kale with Flax Seed" at bounding box center [137, 196] width 88 height 12
drag, startPoint x: 106, startPoint y: 193, endPoint x: 157, endPoint y: 193, distance: 50.8
click at [157, 193] on td "Apple, Banana & Kale with Flax Seed" at bounding box center [137, 196] width 88 height 12
copy td "Apple, Banana & Kale with Flax Seed"
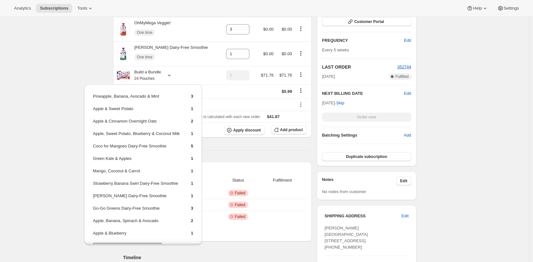
scroll to position [151, 0]
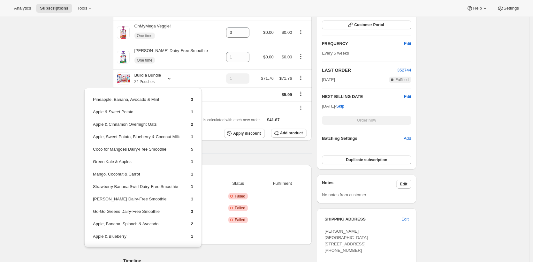
click at [58, 43] on div "Subscription #4734124114. This page is ready Subscription #4734124114 Success R…" at bounding box center [264, 221] width 529 height 711
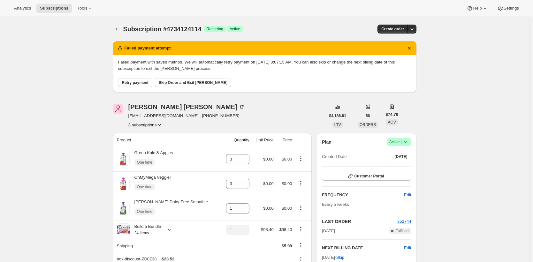
click at [248, 117] on div "[PERSON_NAME] [EMAIL_ADDRESS][DOMAIN_NAME] · [PHONE_NUMBER] 3 subscriptions" at bounding box center [219, 116] width 212 height 24
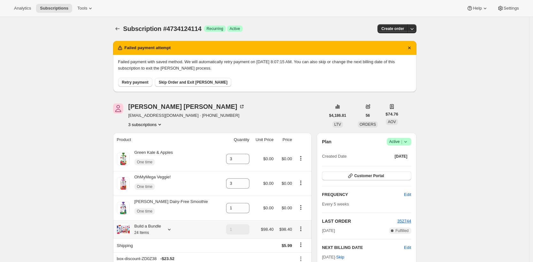
scroll to position [126, 0]
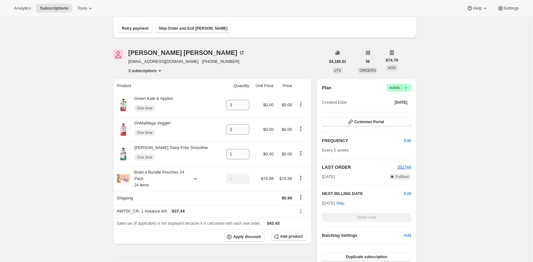
scroll to position [55, 0]
